Goal: Task Accomplishment & Management: Manage account settings

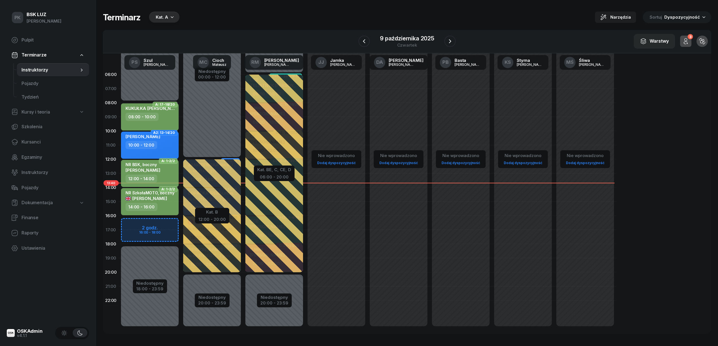
click at [167, 17] on div "Kat. A" at bounding box center [162, 17] width 12 height 7
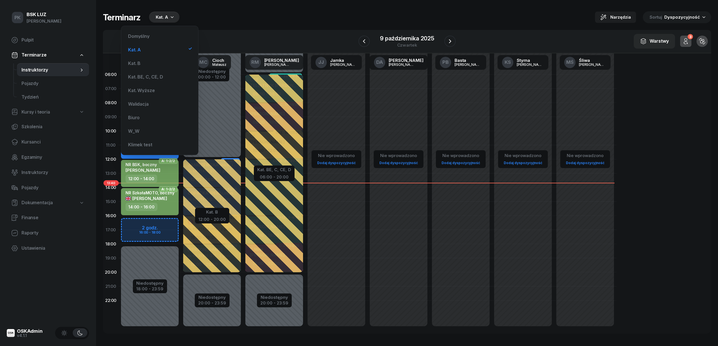
click at [300, 20] on div "Terminarz Kat. A Narzędzia Sortuj Dyspozycyjność" at bounding box center [407, 17] width 608 height 12
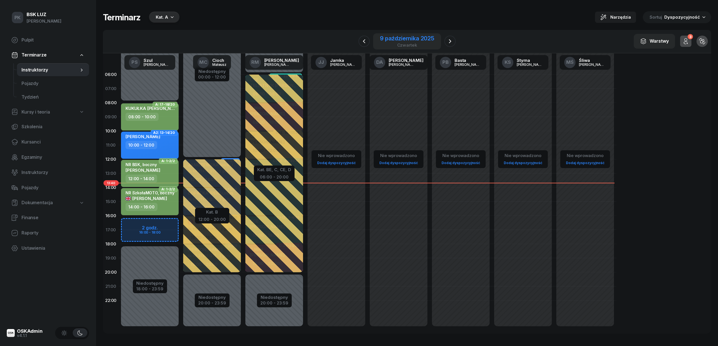
click at [409, 40] on div "9 października 2025" at bounding box center [407, 39] width 54 height 6
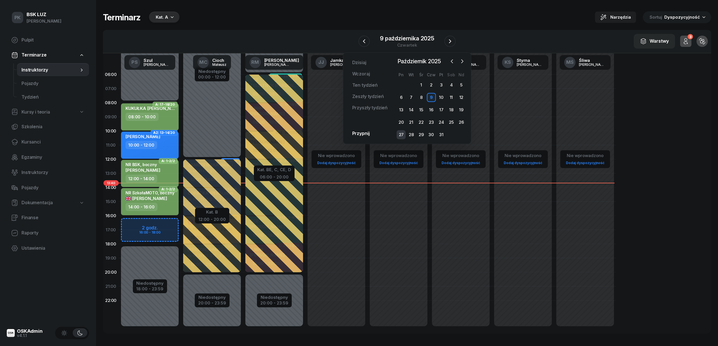
click at [402, 131] on div "27" at bounding box center [401, 134] width 9 height 9
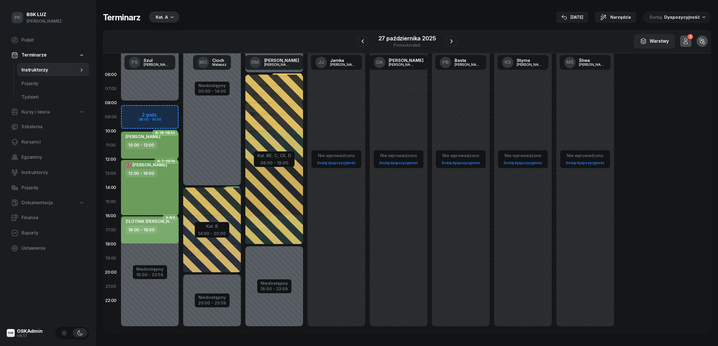
click at [163, 144] on div "10:00 - 12:00" at bounding box center [151, 145] width 50 height 8
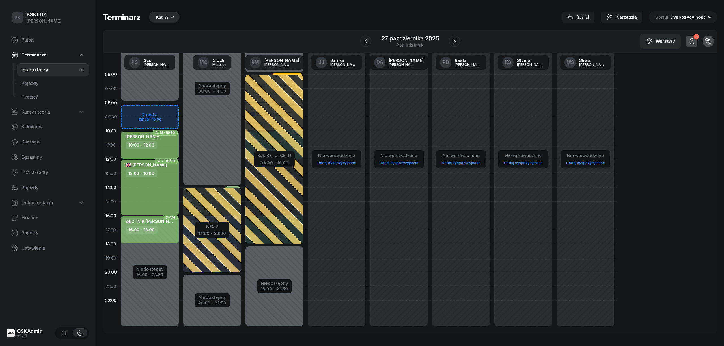
select select "10"
select select "12"
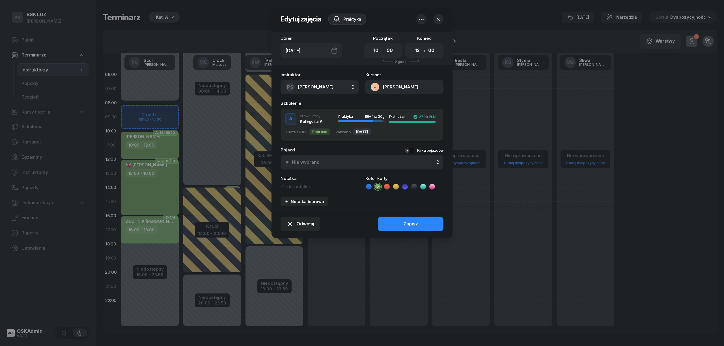
click at [296, 185] on textarea at bounding box center [319, 186] width 78 height 7
type textarea "k"
type textarea "Klimowicz obs."
click at [384, 223] on button "Zapisz" at bounding box center [411, 224] width 66 height 15
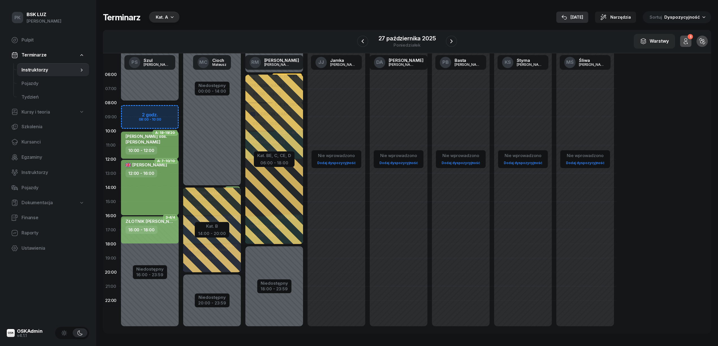
click at [573, 22] on button "9 paź" at bounding box center [572, 17] width 32 height 11
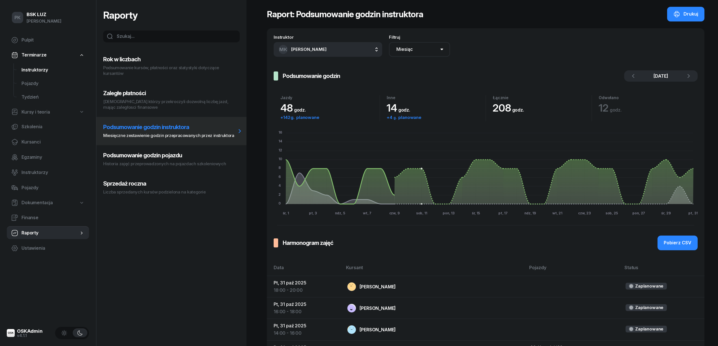
click at [38, 66] on span "Instruktorzy" at bounding box center [52, 69] width 63 height 7
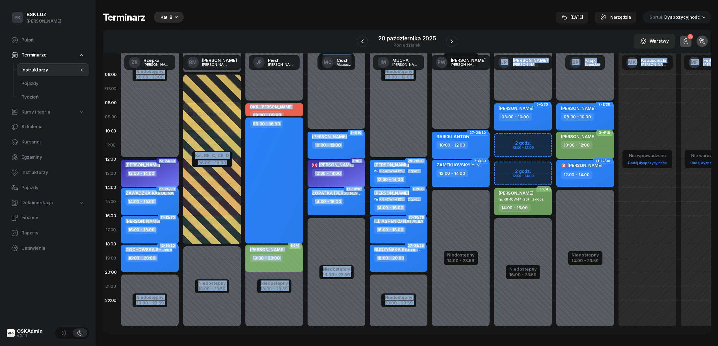
scroll to position [8, 0]
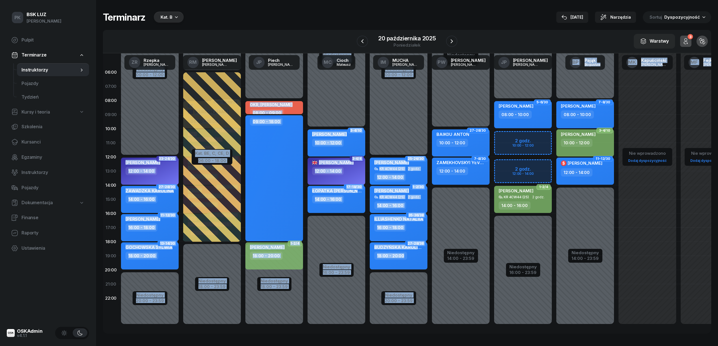
drag, startPoint x: 478, startPoint y: 328, endPoint x: 556, endPoint y: 328, distance: 77.5
click at [556, 328] on div "06:00 07:00 08:00 09:00 10:00 11:00 12:00 13:00 14:00 15:00 16:00 17:00 18:00 1…" at bounding box center [407, 193] width 608 height 280
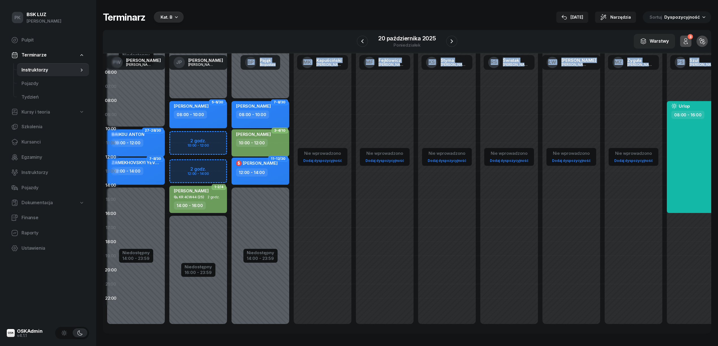
scroll to position [8, 344]
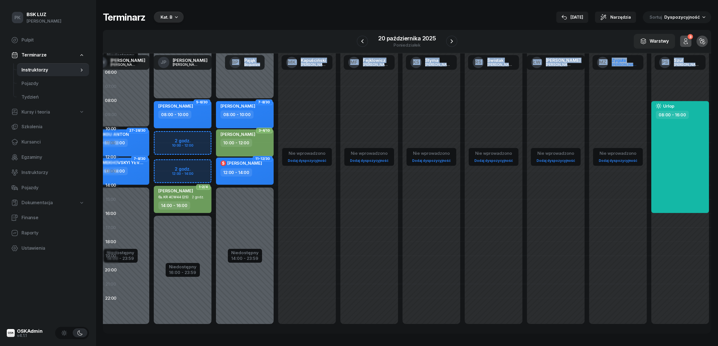
click at [618, 58] on div "Zyguła" at bounding box center [625, 60] width 27 height 4
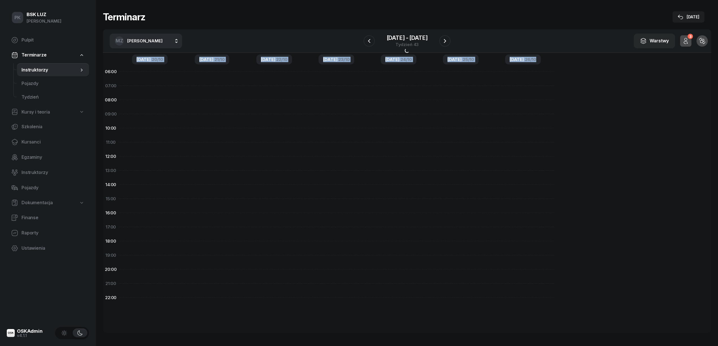
scroll to position [2, 0]
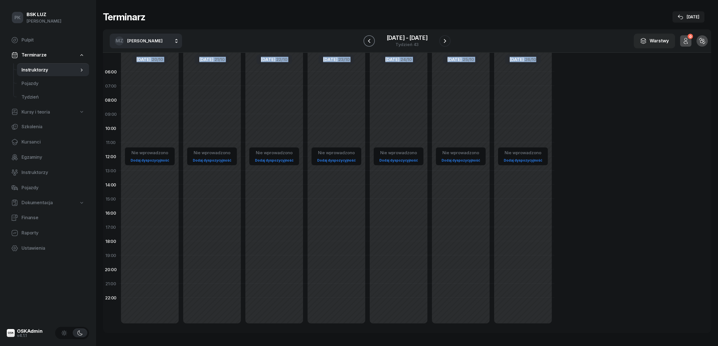
click at [370, 39] on icon "button" at bounding box center [369, 41] width 7 height 7
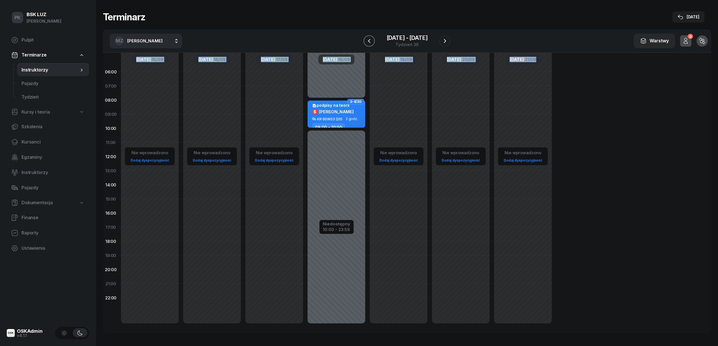
click at [370, 39] on icon "button" at bounding box center [369, 41] width 7 height 7
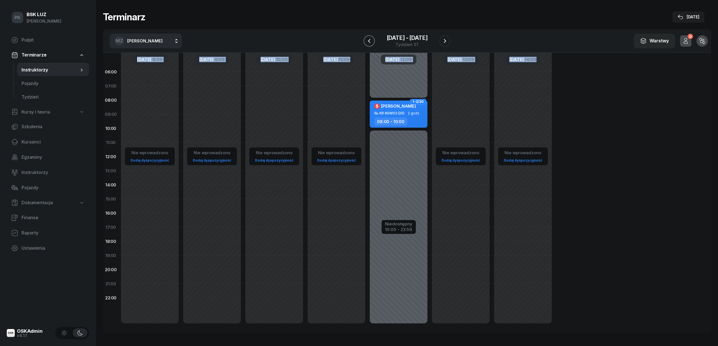
click at [370, 39] on icon "button" at bounding box center [369, 41] width 7 height 7
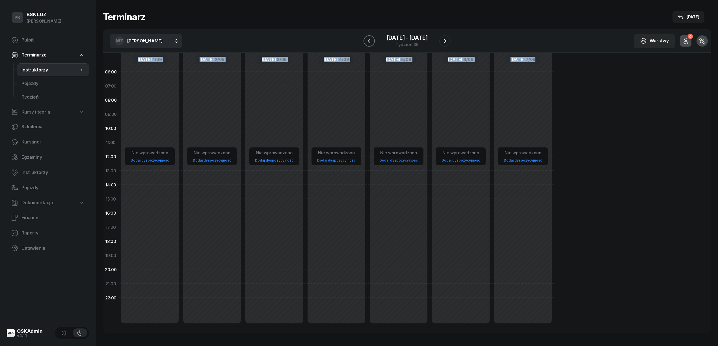
click at [370, 39] on icon "button" at bounding box center [369, 41] width 7 height 7
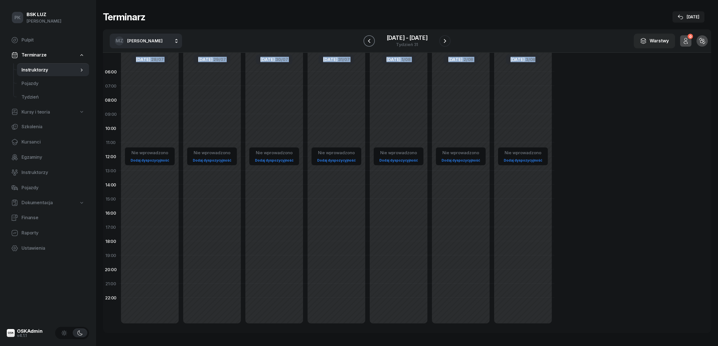
click at [370, 39] on icon "button" at bounding box center [369, 41] width 7 height 7
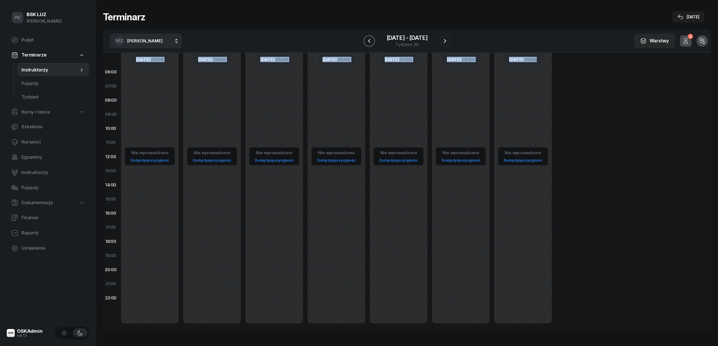
click at [370, 39] on icon "button" at bounding box center [369, 41] width 7 height 7
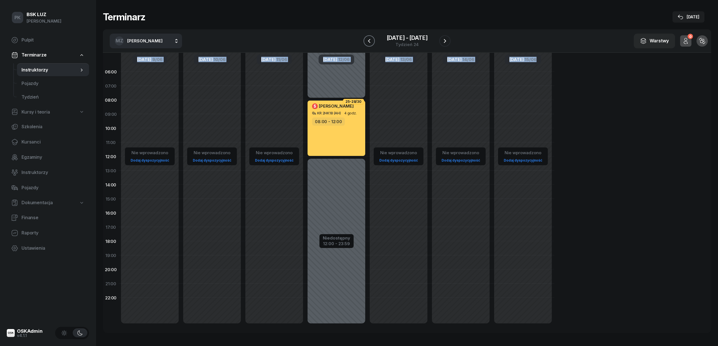
click at [370, 39] on icon "button" at bounding box center [369, 41] width 7 height 7
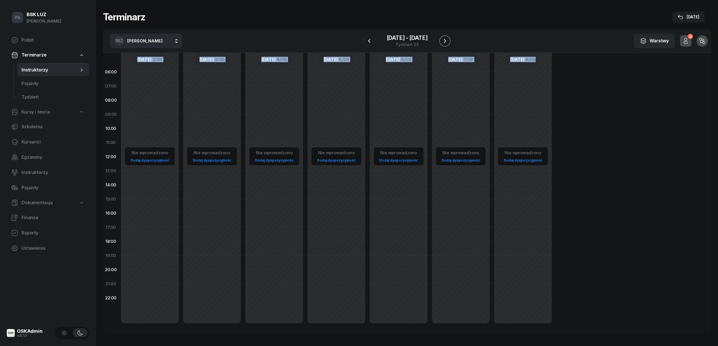
click at [447, 40] on icon "button" at bounding box center [445, 41] width 7 height 7
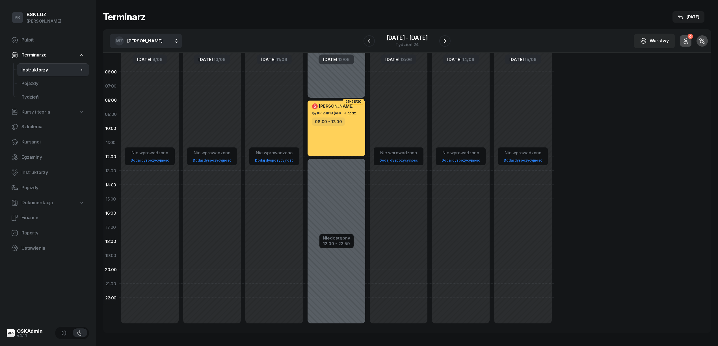
click at [338, 116] on div "$ WOJCIECHOWSKA MIRAY KR 2HK18 (AH) 4 godz. 08:00 - 12:00" at bounding box center [337, 128] width 58 height 55
select select "08"
select select "12"
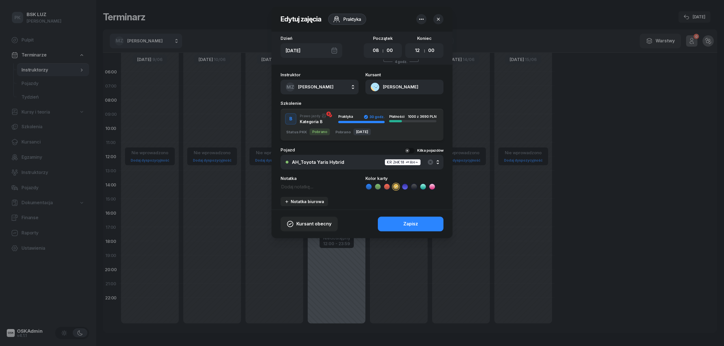
click at [437, 15] on button "button" at bounding box center [438, 19] width 10 height 10
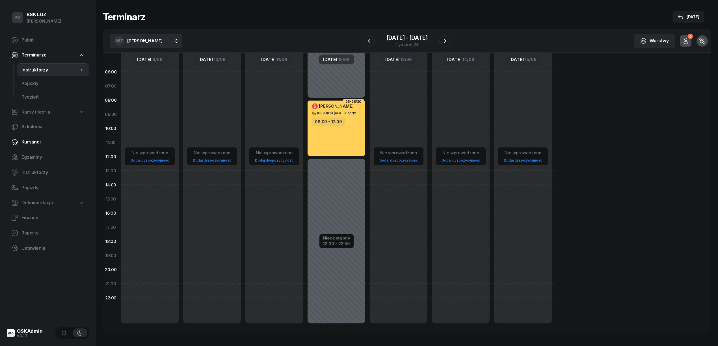
click at [31, 139] on span "Kursanci" at bounding box center [52, 142] width 63 height 7
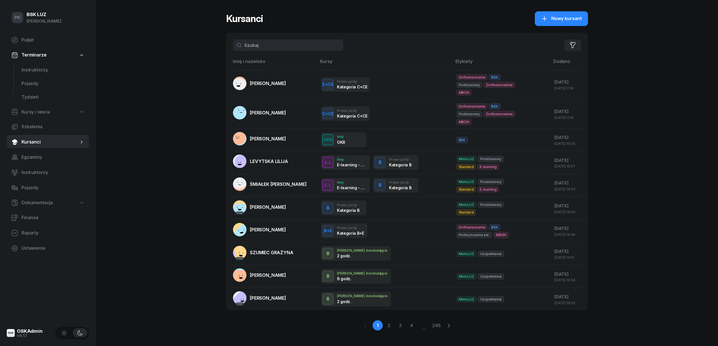
click at [245, 46] on input "text" at bounding box center [288, 45] width 110 height 11
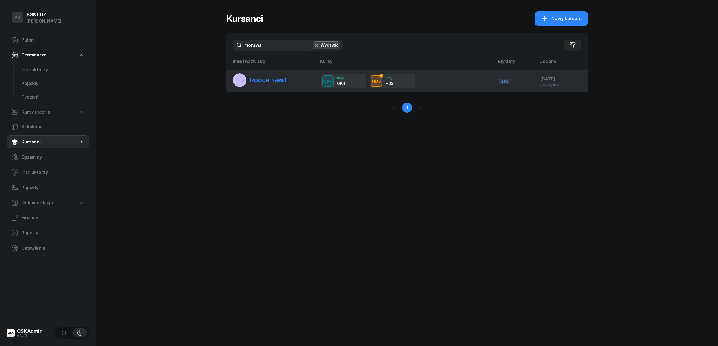
type input "moraws"
click at [282, 82] on span "MORAWSKI PAWEŁ" at bounding box center [268, 80] width 36 height 6
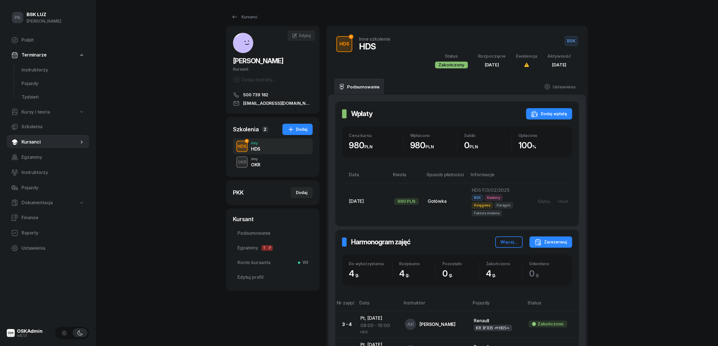
click at [244, 161] on div "OKR" at bounding box center [242, 162] width 13 height 7
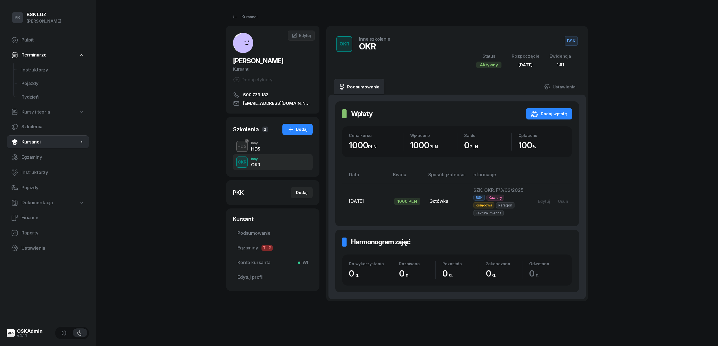
click at [260, 148] on div "HDS Inny HDS" at bounding box center [273, 147] width 80 height 16
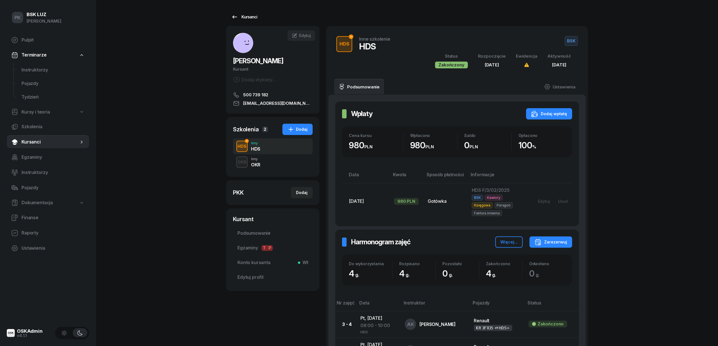
click at [242, 13] on link "Kursanci" at bounding box center [244, 16] width 36 height 11
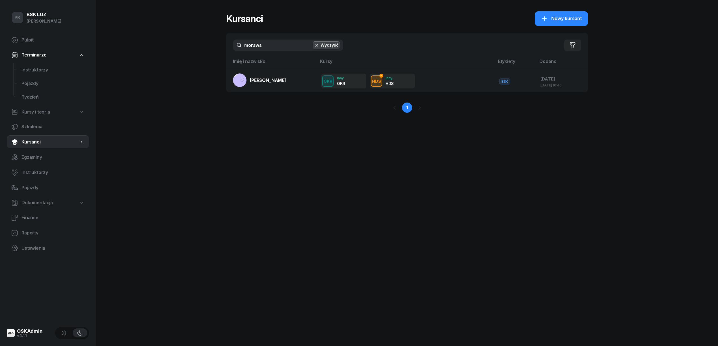
click at [274, 49] on input "moraws" at bounding box center [288, 45] width 110 height 11
drag, startPoint x: 274, startPoint y: 46, endPoint x: 214, endPoint y: 46, distance: 60.2
click at [214, 46] on div "PK BSK LUZ Piotr Klimek Pulpit Terminarze Instruktorzy Pojazdy Tydzień Kursy i …" at bounding box center [359, 173] width 718 height 346
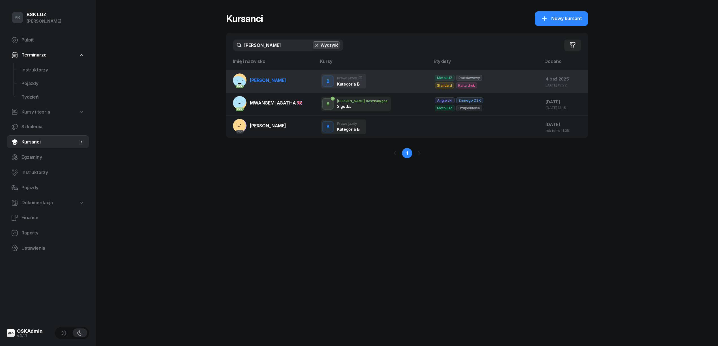
type input "wang"
click at [255, 81] on span "WANG CHENSHENG" at bounding box center [268, 80] width 36 height 6
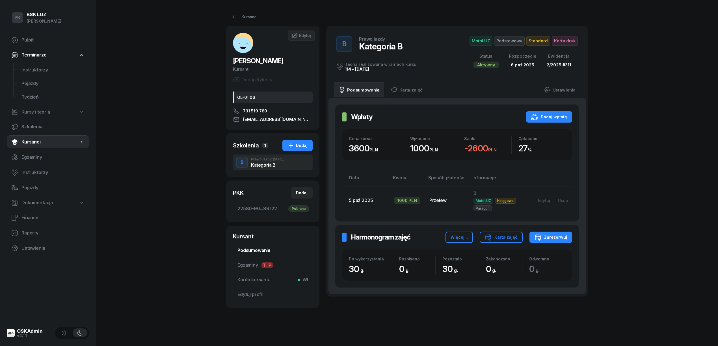
click at [262, 249] on span "Podsumowanie" at bounding box center [272, 250] width 71 height 7
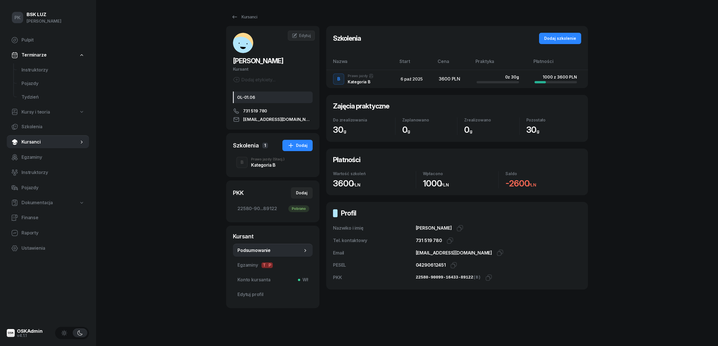
click at [255, 163] on div "Kategoria B" at bounding box center [268, 165] width 34 height 5
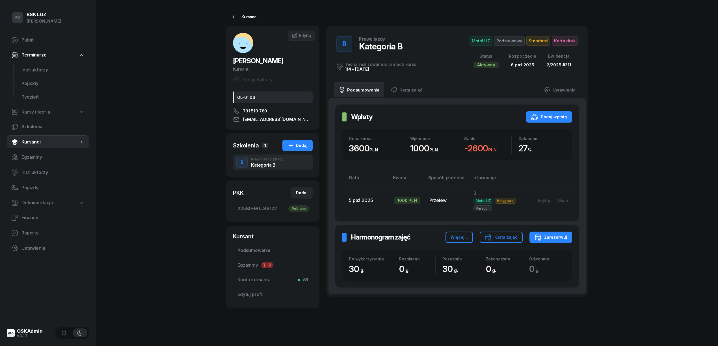
click at [247, 15] on div "Kursanci" at bounding box center [244, 17] width 26 height 7
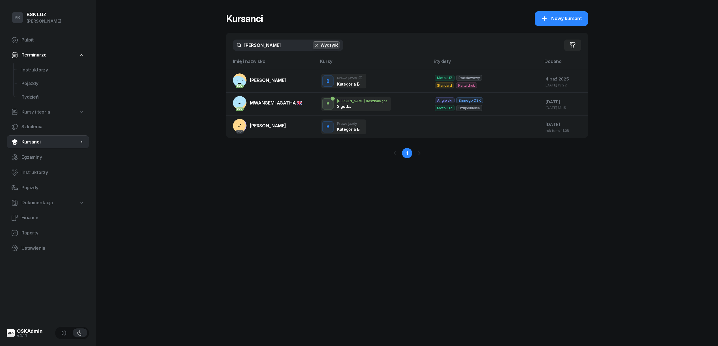
drag, startPoint x: 264, startPoint y: 41, endPoint x: 242, endPoint y: 44, distance: 21.8
click at [242, 44] on input "wang" at bounding box center [288, 45] width 110 height 11
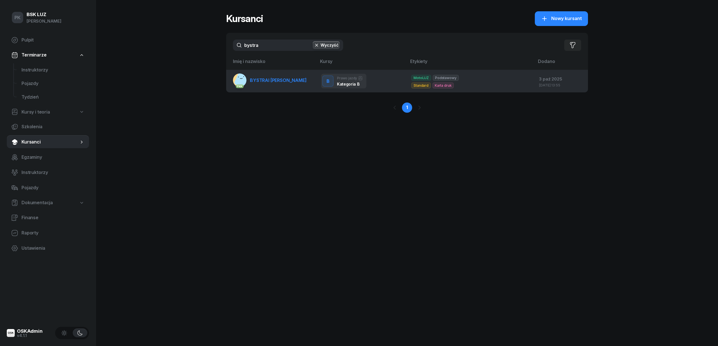
type input "bystra"
click at [270, 84] on link "PKK BYSTRAI ARTUR" at bounding box center [270, 81] width 74 height 14
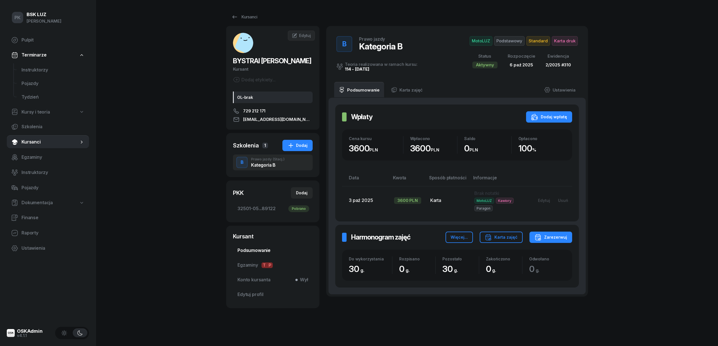
click at [257, 252] on span "Podsumowanie" at bounding box center [272, 250] width 71 height 7
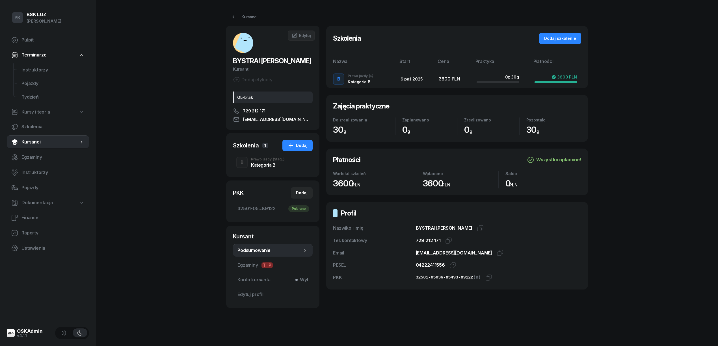
click at [275, 161] on span "(Stacj.)" at bounding box center [279, 159] width 12 height 3
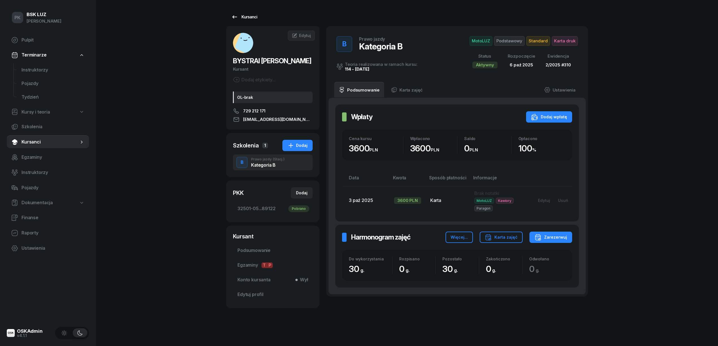
click at [243, 17] on div "Kursanci" at bounding box center [244, 17] width 26 height 7
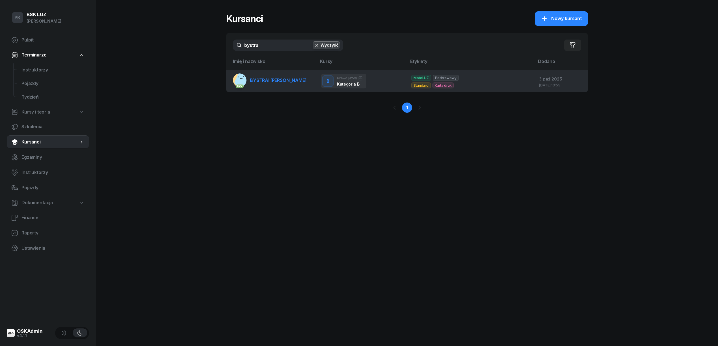
click at [291, 82] on td "PKK BYSTRAI ARTUR" at bounding box center [271, 81] width 90 height 23
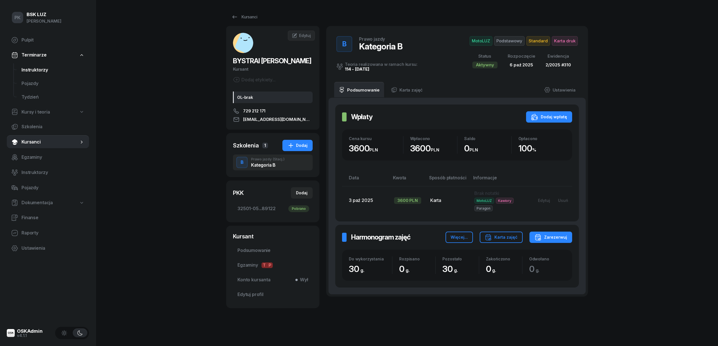
click at [50, 67] on span "Instruktorzy" at bounding box center [52, 69] width 63 height 7
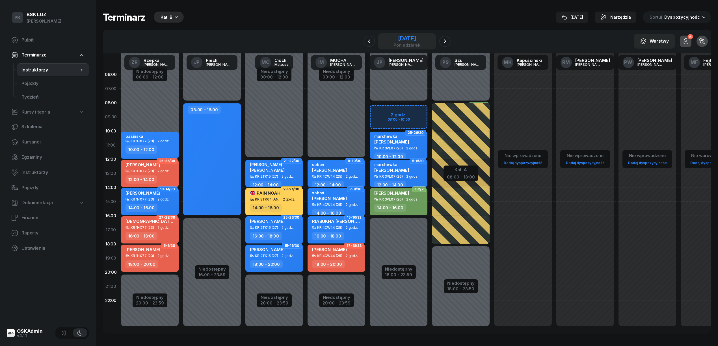
click at [415, 40] on div "9 czerwca 2025" at bounding box center [407, 39] width 27 height 6
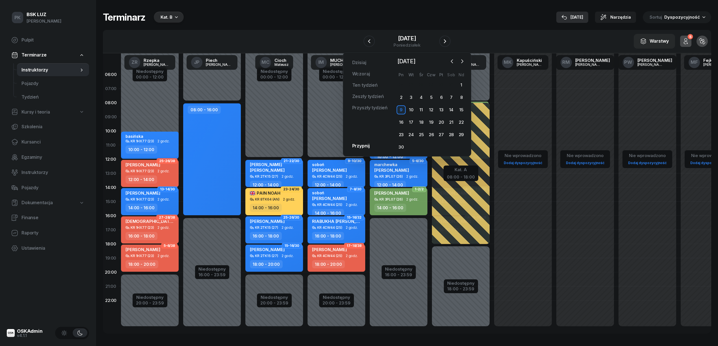
click at [578, 16] on div "9 paź" at bounding box center [572, 17] width 22 height 7
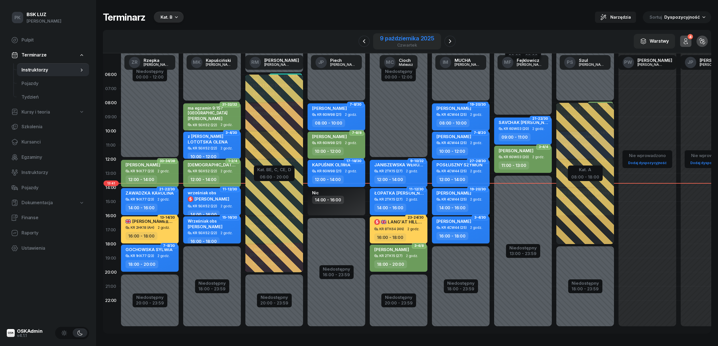
click at [415, 39] on div "9 października 2025" at bounding box center [407, 39] width 54 height 6
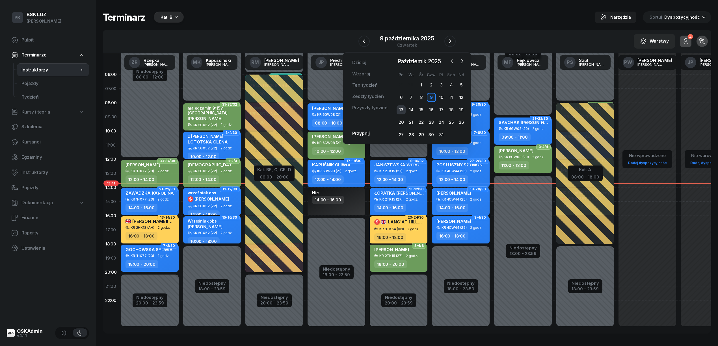
click at [403, 111] on div "13" at bounding box center [401, 109] width 9 height 9
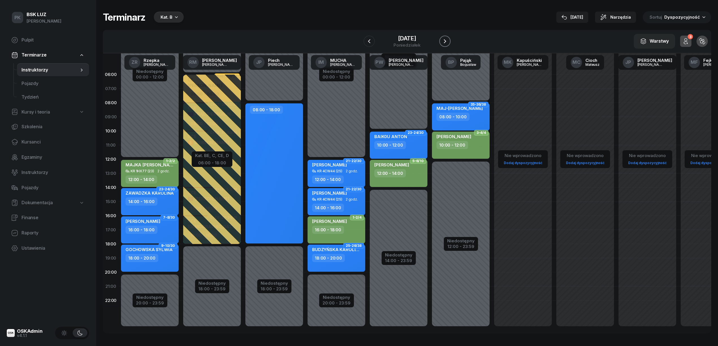
click at [451, 36] on button "button" at bounding box center [444, 41] width 11 height 11
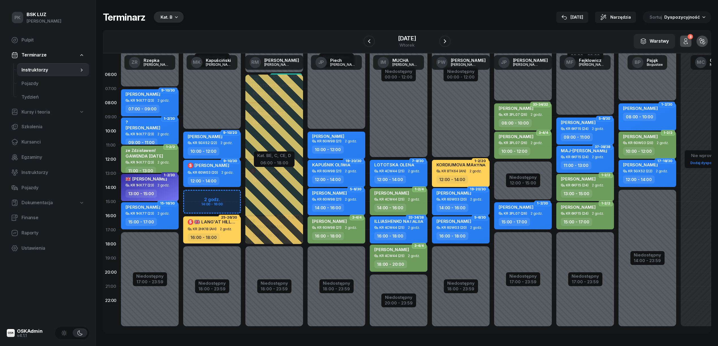
click at [162, 108] on div "07:00 - 09:00" at bounding box center [151, 109] width 50 height 8
select select "07"
select select "09"
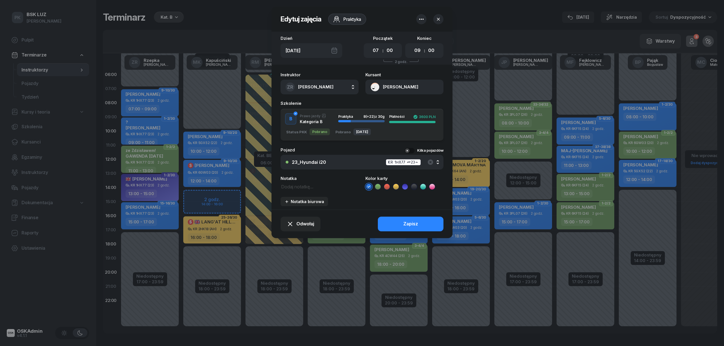
click at [294, 185] on textarea at bounding box center [319, 186] width 78 height 7
drag, startPoint x: 329, startPoint y: 188, endPoint x: 225, endPoint y: 186, distance: 103.2
click at [225, 186] on div "Edytuj zajęcia Praktyka Dzień Wt, 14 paź Początek 00 01 02 03 04 05 06 07 08 09…" at bounding box center [362, 173] width 724 height 346
type textarea "Klimowicz obserwator"
click at [394, 218] on button "Zapisz" at bounding box center [411, 224] width 66 height 15
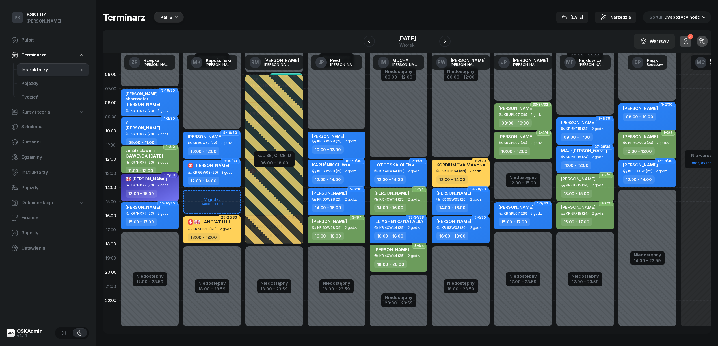
click at [172, 136] on div "? TABISZ MATEUSZ KR 1HX77 (23) 2 godz. 09:00 - 11:00" at bounding box center [150, 131] width 58 height 27
select select "09"
select select "11"
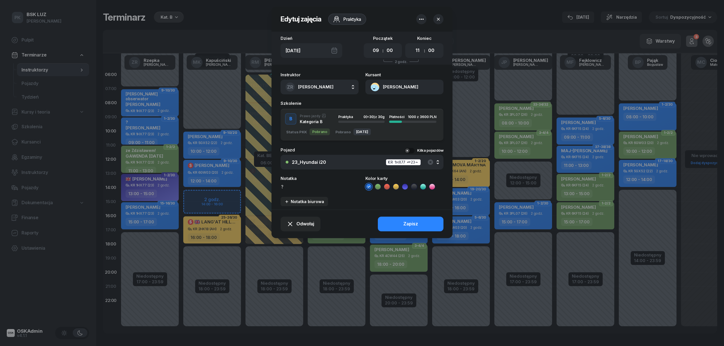
click at [438, 20] on icon "button" at bounding box center [438, 19] width 6 height 6
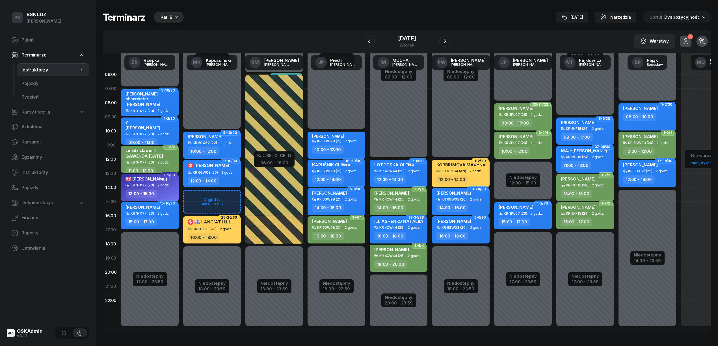
click at [142, 133] on div "KR 1HX77 (23)" at bounding box center [142, 134] width 23 height 4
select select "09"
select select "11"
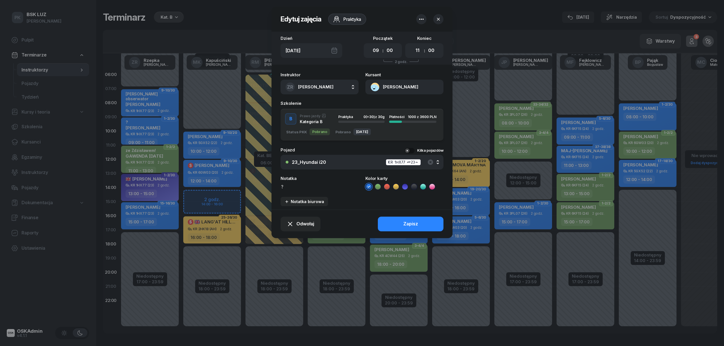
drag, startPoint x: 293, startPoint y: 183, endPoint x: 253, endPoint y: 185, distance: 40.8
click at [253, 185] on div "Edytuj zajęcia Praktyka Dzień Wt, 14 paź Początek 00 01 02 03 04 05 06 07 08 09…" at bounding box center [362, 173] width 724 height 346
paste textarea "Klimowicz obserwator"
type textarea "Klimowicz obserwator"
click at [403, 223] on button "Zapisz" at bounding box center [411, 224] width 66 height 15
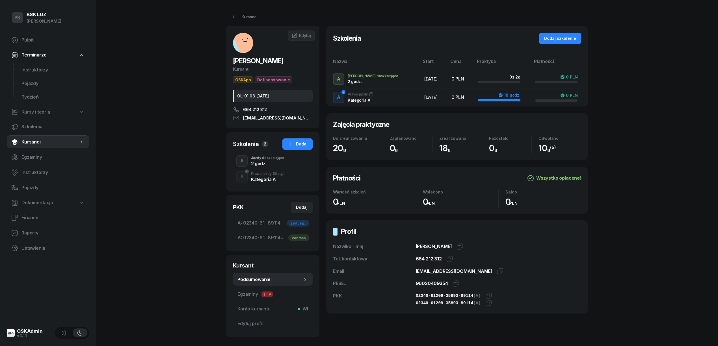
click at [256, 15] on div "Kursanci" at bounding box center [244, 17] width 26 height 7
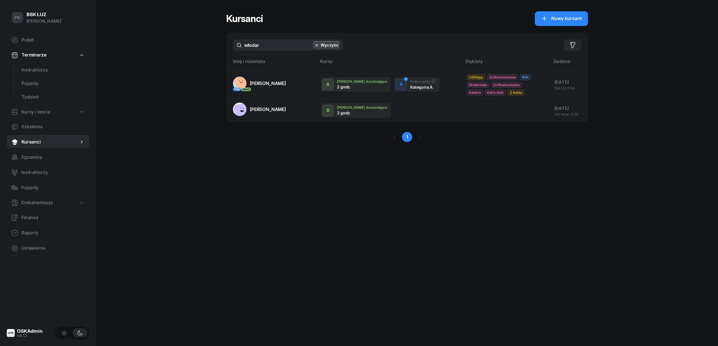
drag, startPoint x: 252, startPoint y: 44, endPoint x: 184, endPoint y: 46, distance: 67.3
click at [184, 46] on div "PK BSK [PERSON_NAME] Pulpit Terminarze Instruktorzy Pojazdy Tydzień Kursy i teo…" at bounding box center [359, 173] width 718 height 346
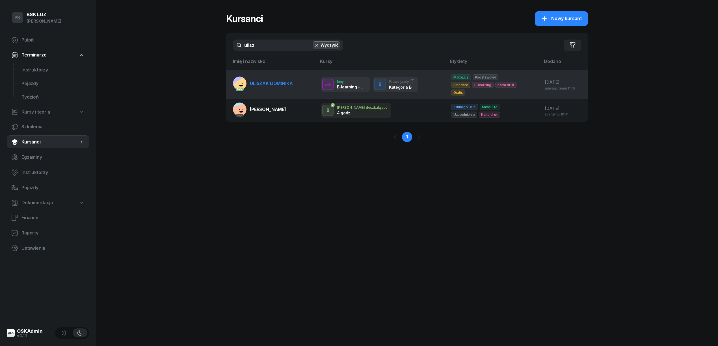
type input "ulisz"
click at [266, 81] on span "ULISZAK DOMINIKA" at bounding box center [271, 84] width 43 height 6
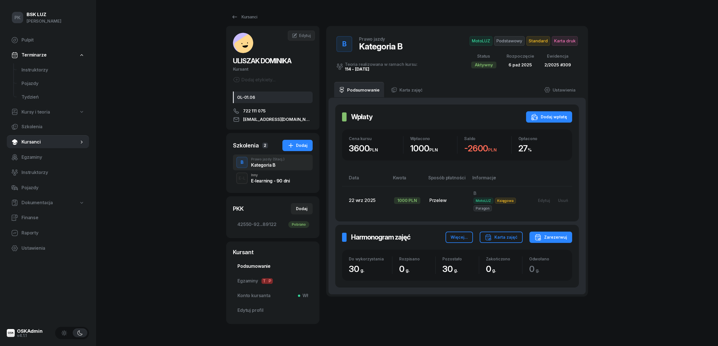
click at [267, 265] on span "Podsumowanie" at bounding box center [272, 266] width 71 height 7
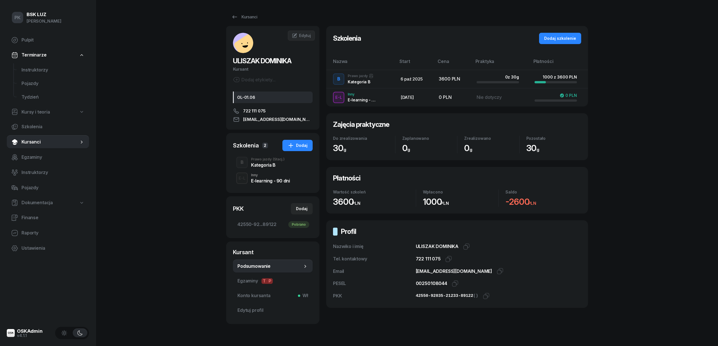
click at [264, 161] on div "Prawo jazdy (Stacj.)" at bounding box center [268, 159] width 34 height 3
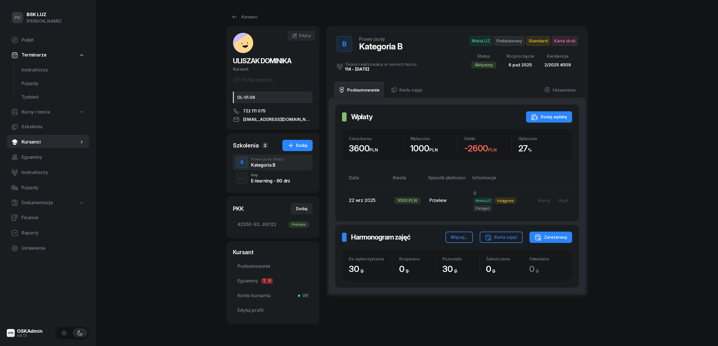
click at [246, 23] on div "Kursanci [PERSON_NAME] Dodaj etykiety... OL-01.06 722 111 075 [EMAIL_ADDRESS][D…" at bounding box center [407, 168] width 362 height 336
click at [245, 16] on div "Kursanci" at bounding box center [244, 17] width 26 height 7
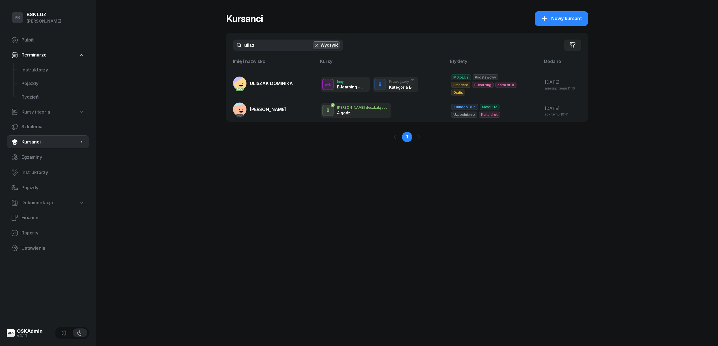
drag, startPoint x: 263, startPoint y: 44, endPoint x: 229, endPoint y: 50, distance: 34.2
click at [229, 50] on div "ulisz Wyczyść Filtruj" at bounding box center [407, 45] width 362 height 25
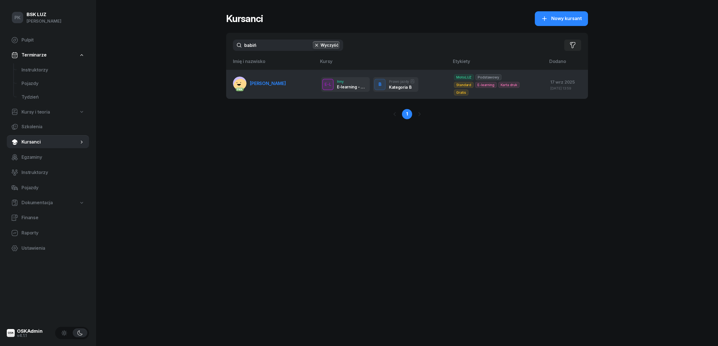
type input "babiń"
click at [274, 81] on span "[PERSON_NAME]" at bounding box center [268, 84] width 36 height 6
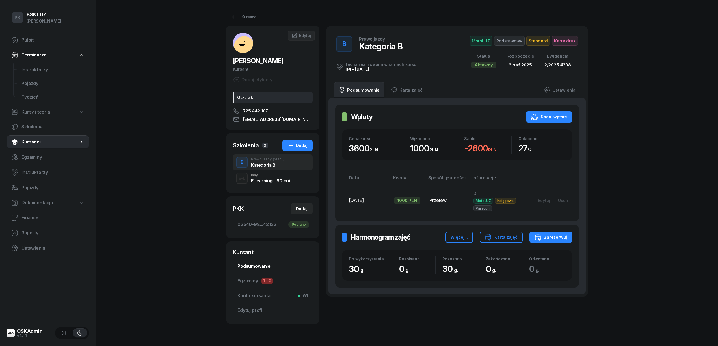
click at [265, 264] on span "Podsumowanie" at bounding box center [272, 266] width 71 height 7
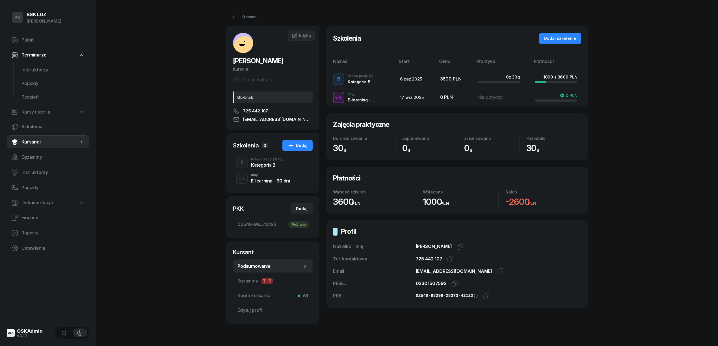
click at [261, 163] on div "Kategoria B" at bounding box center [268, 165] width 34 height 5
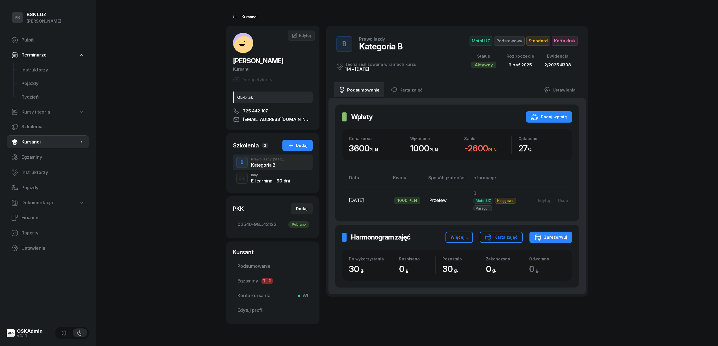
click at [248, 17] on div "Kursanci" at bounding box center [244, 17] width 26 height 7
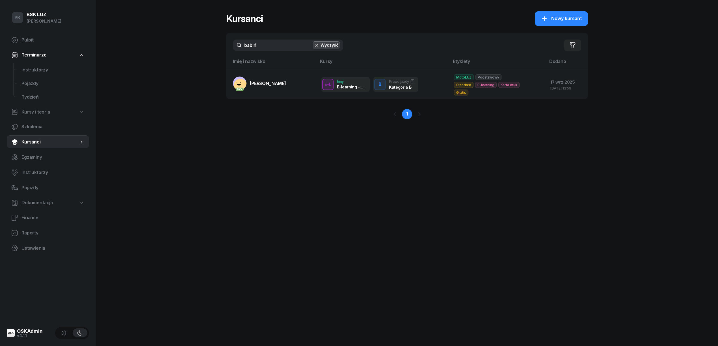
drag, startPoint x: 248, startPoint y: 47, endPoint x: 193, endPoint y: 53, distance: 55.4
click at [193, 53] on div "PK BSK [PERSON_NAME] Pulpit Terminarze Instruktorzy Pojazdy Tydzień Kursy i teo…" at bounding box center [359, 173] width 718 height 346
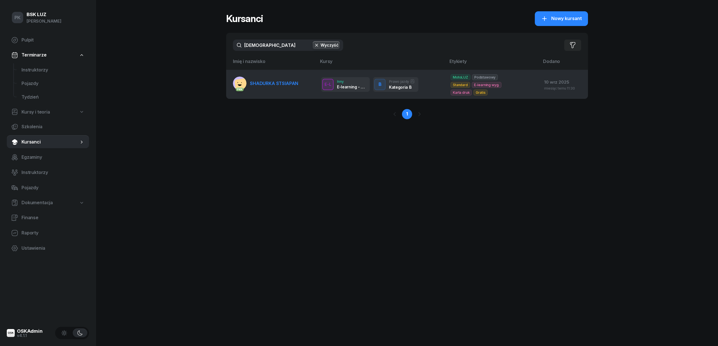
type input "[DEMOGRAPHIC_DATA]"
click at [253, 81] on span "SHADURKA STSIAPAN" at bounding box center [274, 84] width 48 height 6
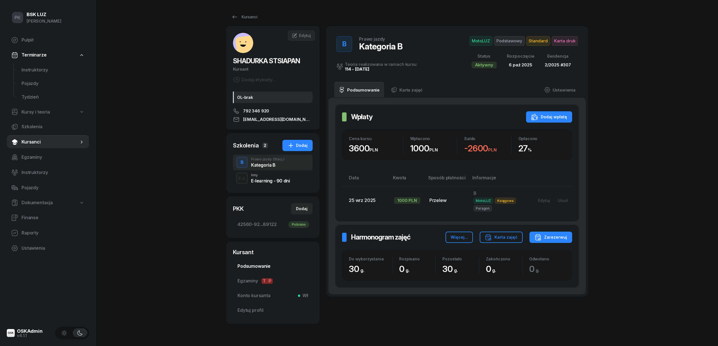
click at [247, 260] on link "Podsumowanie" at bounding box center [273, 267] width 80 height 14
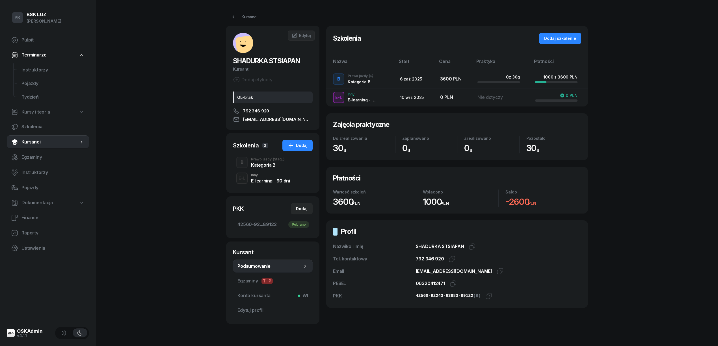
click at [267, 165] on div "Kategoria B" at bounding box center [268, 165] width 34 height 5
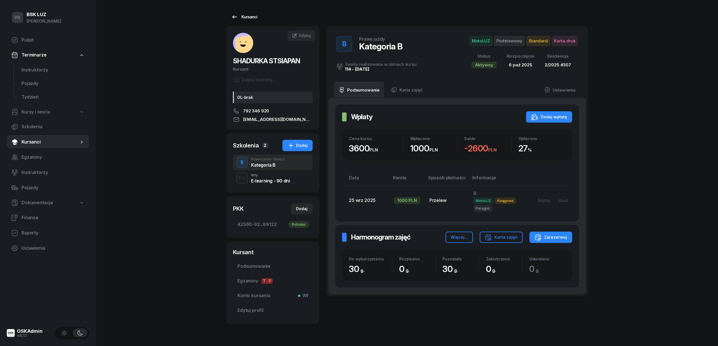
click at [249, 19] on div "Kursanci" at bounding box center [244, 17] width 26 height 7
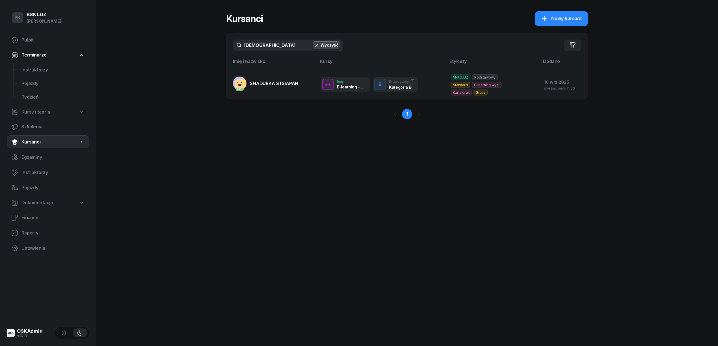
drag, startPoint x: 262, startPoint y: 47, endPoint x: 219, endPoint y: 47, distance: 43.0
click at [219, 47] on div "PK BSK [PERSON_NAME] Pulpit Terminarze Instruktorzy Pojazdy Tydzień Kursy i teo…" at bounding box center [359, 173] width 718 height 346
type input "j"
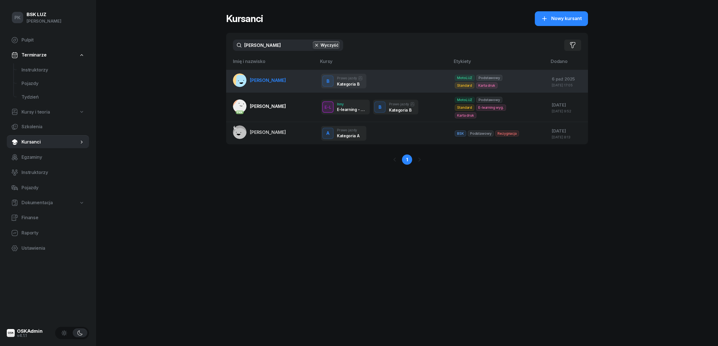
type input "[PERSON_NAME]"
click at [263, 80] on span "[PERSON_NAME]" at bounding box center [268, 80] width 36 height 6
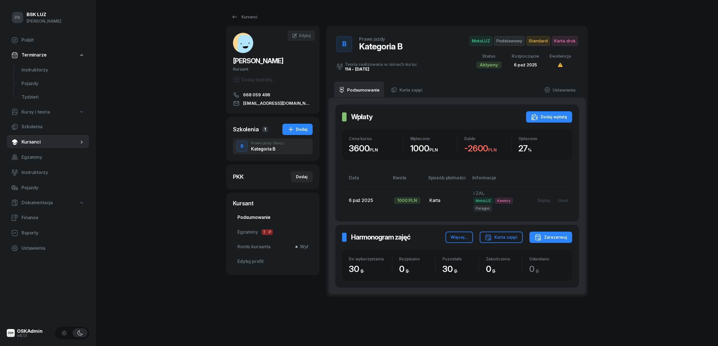
click at [250, 219] on span "Podsumowanie" at bounding box center [272, 217] width 71 height 7
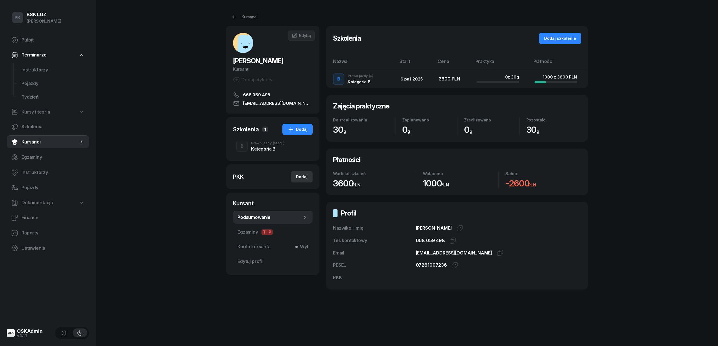
click at [307, 178] on button "Dodaj" at bounding box center [302, 176] width 22 height 11
select select
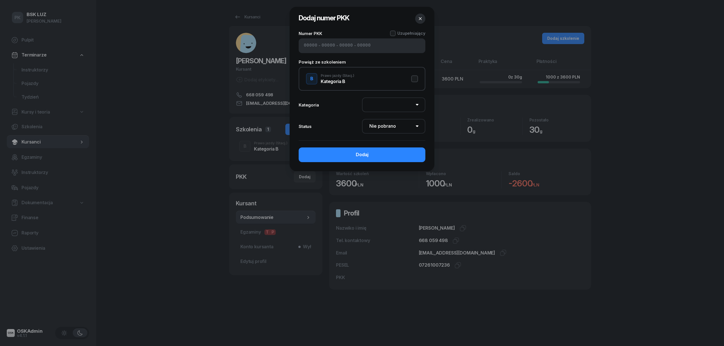
click at [306, 48] on input at bounding box center [311, 45] width 14 height 7
paste input "82570"
type input "82570"
type input "66273"
type input "65983"
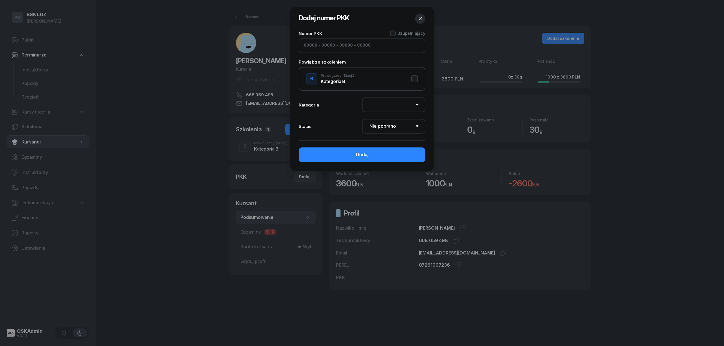
type input "89122"
click at [414, 79] on button "B Prawo jazdy (Stacj.) Kategoria B" at bounding box center [362, 78] width 112 height 11
select select "B"
click at [413, 124] on select "Nie pobrano Pobrano Zwrócono Zaktualizowano" at bounding box center [393, 126] width 63 height 15
select select "Get"
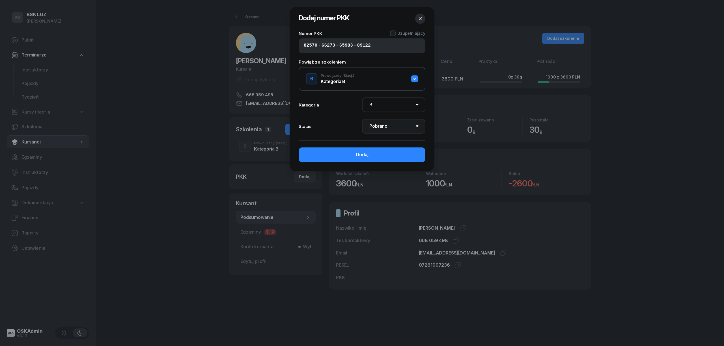
click at [362, 119] on select "Nie pobrano Pobrano Zwrócono Zaktualizowano" at bounding box center [393, 126] width 63 height 15
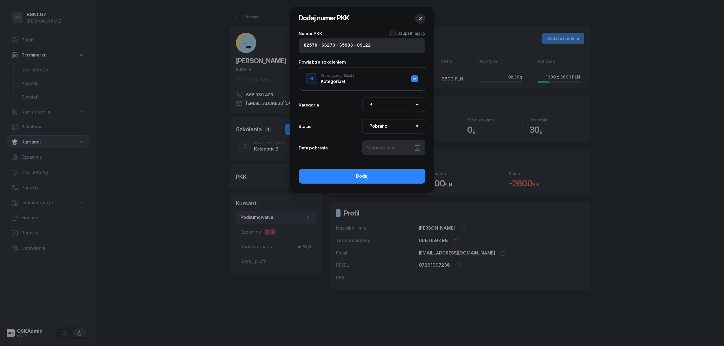
click at [383, 152] on div at bounding box center [393, 148] width 63 height 15
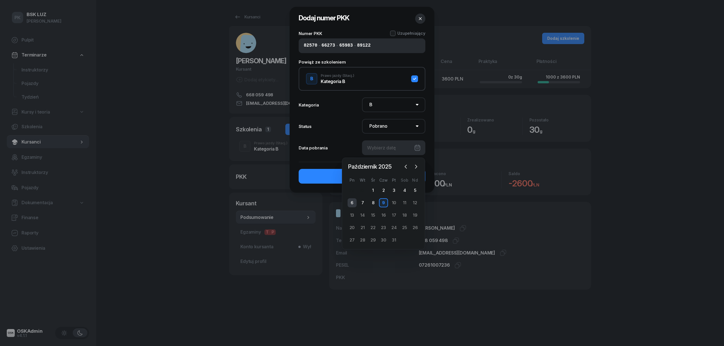
click at [349, 200] on div "6" at bounding box center [351, 202] width 9 height 9
type input "[DATE]"
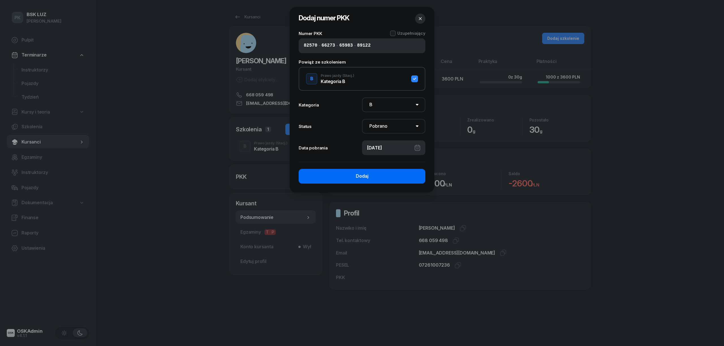
click at [370, 173] on button "Dodaj" at bounding box center [362, 176] width 127 height 15
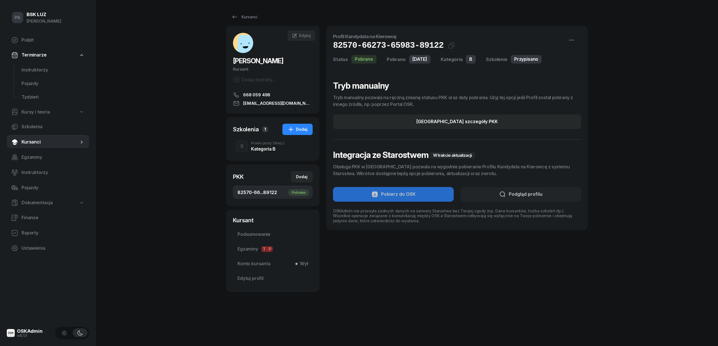
click at [261, 142] on div "Prawo jazdy (Stacj.)" at bounding box center [268, 143] width 34 height 3
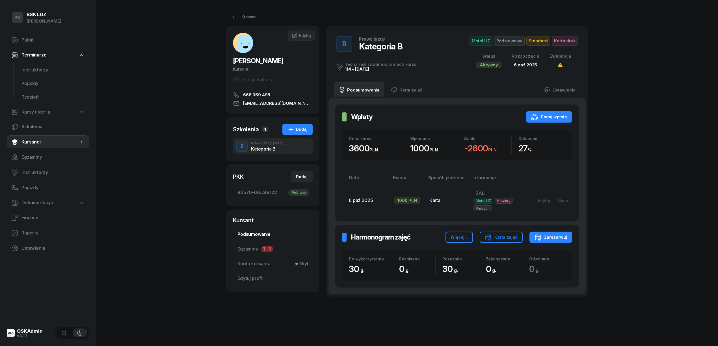
click at [260, 236] on span "Podsumowanie" at bounding box center [272, 234] width 71 height 7
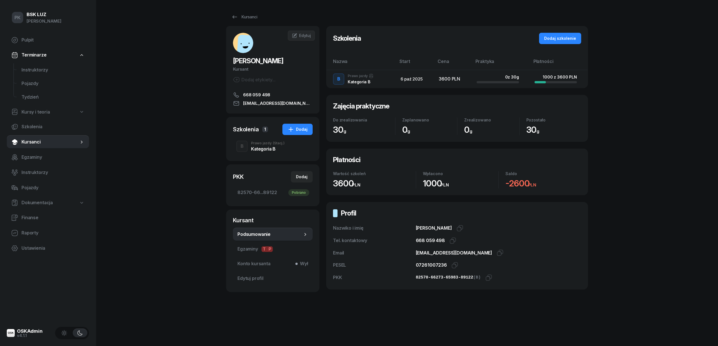
click at [272, 81] on div "Dodaj etykiety..." at bounding box center [254, 79] width 43 height 7
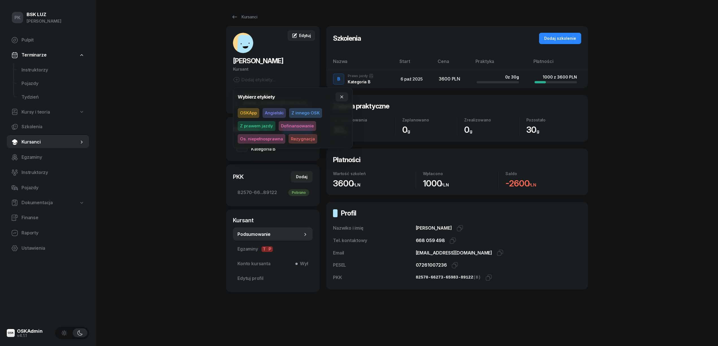
click at [310, 35] on span "Edytuj" at bounding box center [305, 35] width 12 height 5
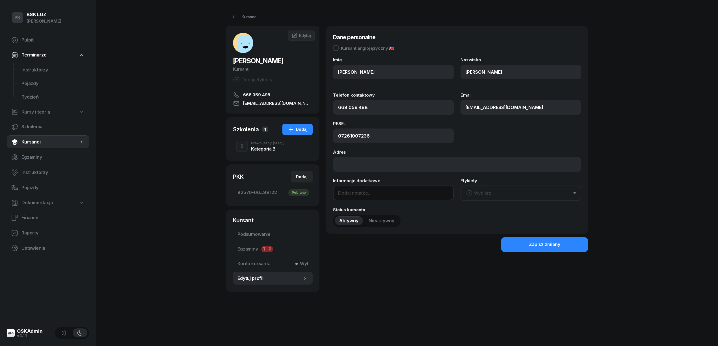
click at [372, 191] on input at bounding box center [393, 193] width 121 height 15
type input "OL-brak"
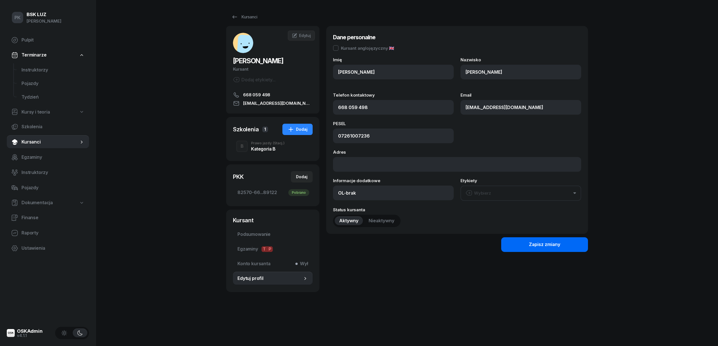
click at [535, 243] on div "Zapisz zmiany" at bounding box center [544, 244] width 31 height 7
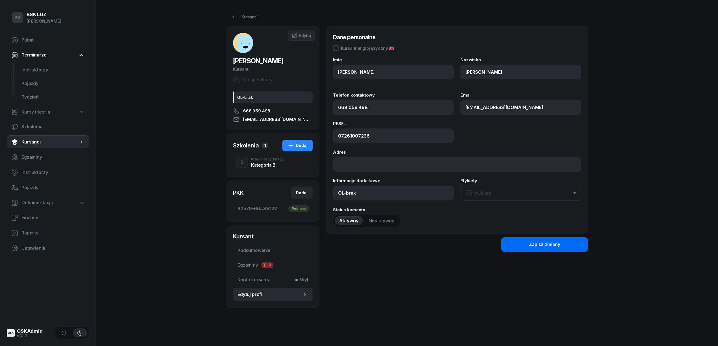
click at [510, 241] on button "Zapisz zmiany" at bounding box center [544, 244] width 87 height 15
click at [278, 164] on div "Kategoria B" at bounding box center [268, 165] width 34 height 5
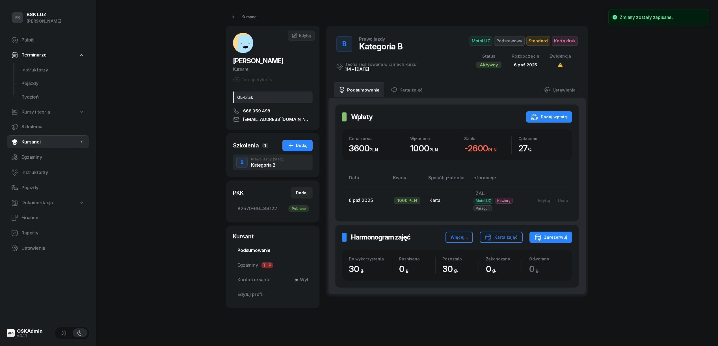
click at [246, 249] on span "Podsumowanie" at bounding box center [272, 250] width 71 height 7
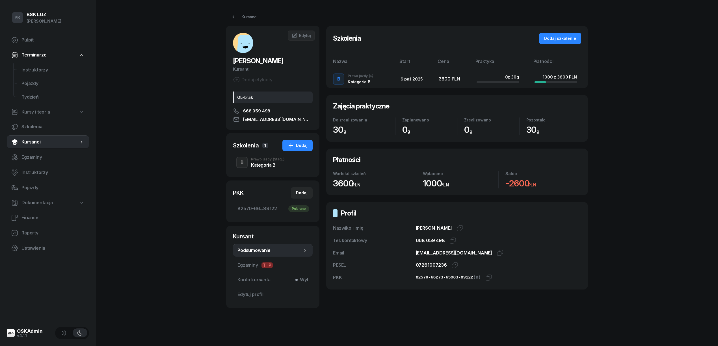
click at [247, 161] on button "B" at bounding box center [241, 162] width 11 height 11
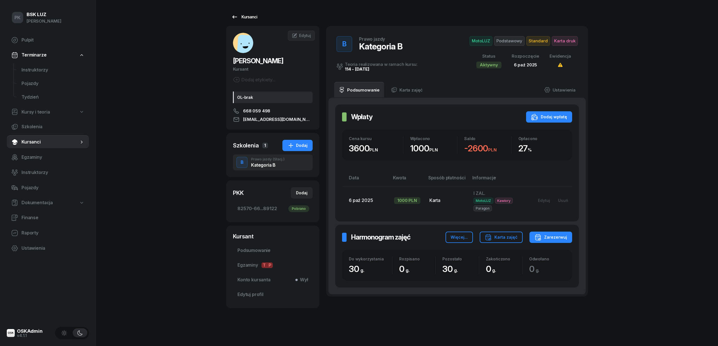
click at [239, 12] on link "Kursanci" at bounding box center [244, 16] width 36 height 11
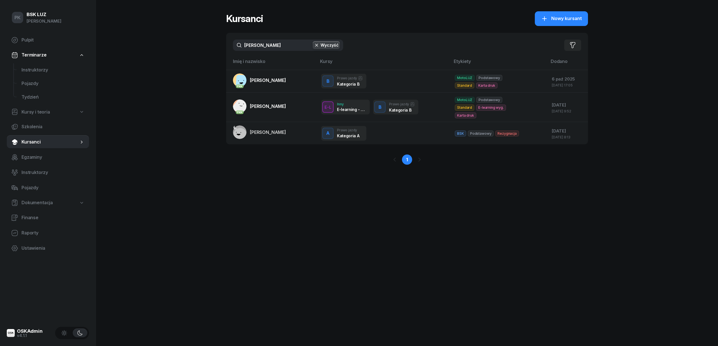
drag, startPoint x: 248, startPoint y: 45, endPoint x: 231, endPoint y: 46, distance: 17.0
click at [231, 46] on div "[PERSON_NAME] Wyczyść Filtruj" at bounding box center [407, 45] width 362 height 25
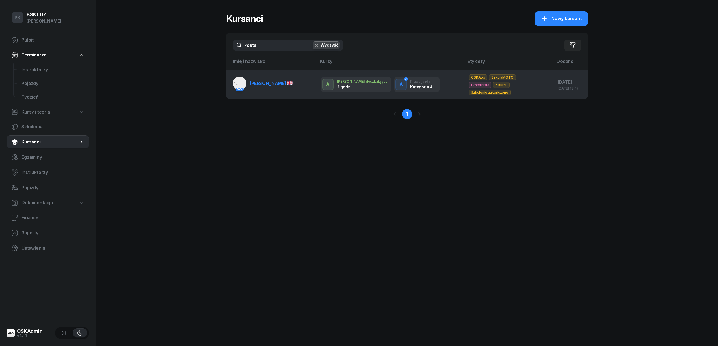
type input "kosta"
click at [266, 80] on link "PKK [PERSON_NAME]" at bounding box center [263, 84] width 60 height 14
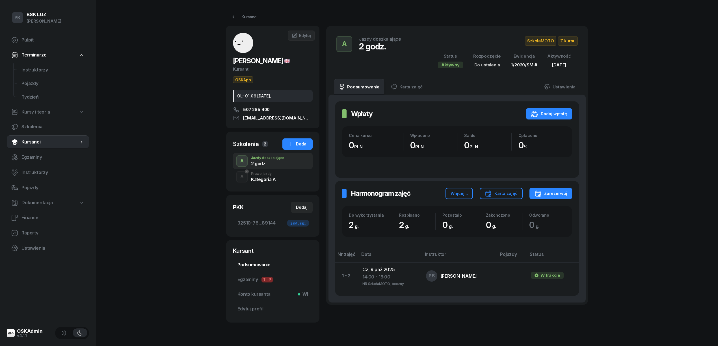
click at [266, 269] on span "Podsumowanie" at bounding box center [272, 265] width 71 height 7
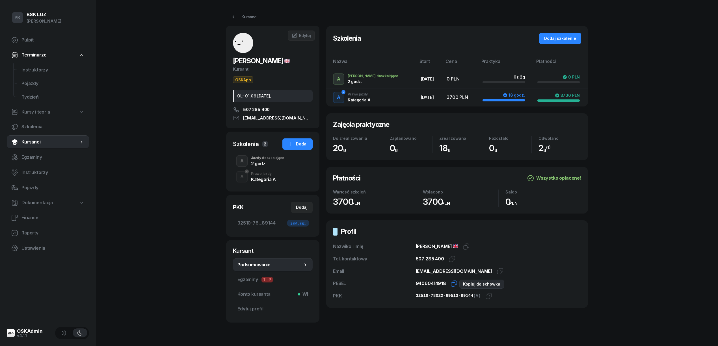
click at [452, 285] on icon "button" at bounding box center [454, 283] width 7 height 7
